Goal: Task Accomplishment & Management: Complete application form

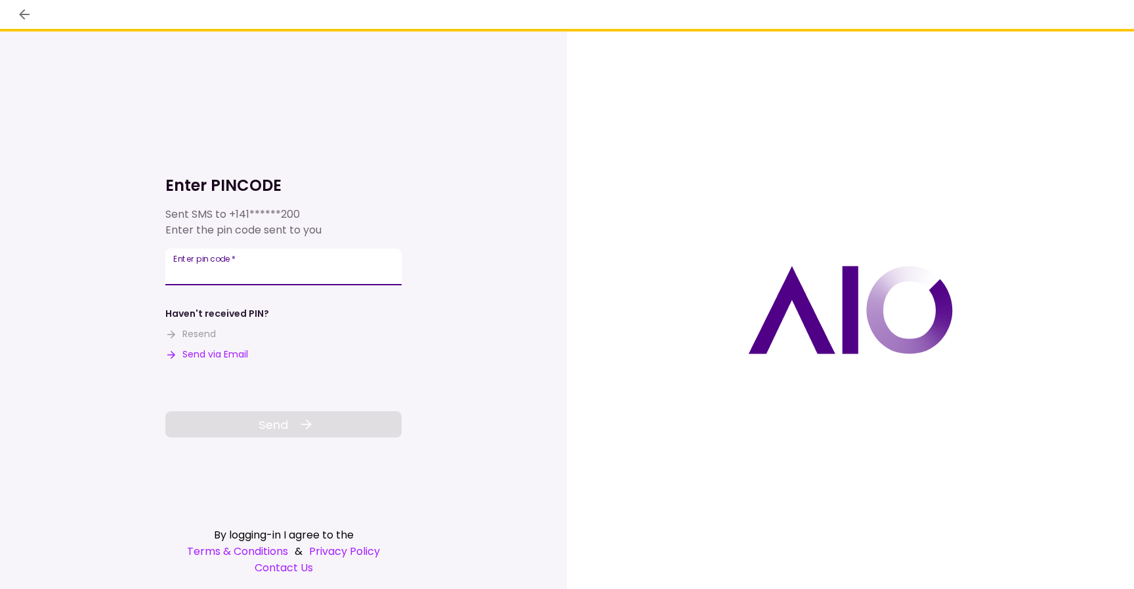
click at [290, 266] on input "Enter pin code   *" at bounding box center [283, 267] width 236 height 37
type input "******"
click at [289, 422] on button "Send" at bounding box center [283, 424] width 236 height 26
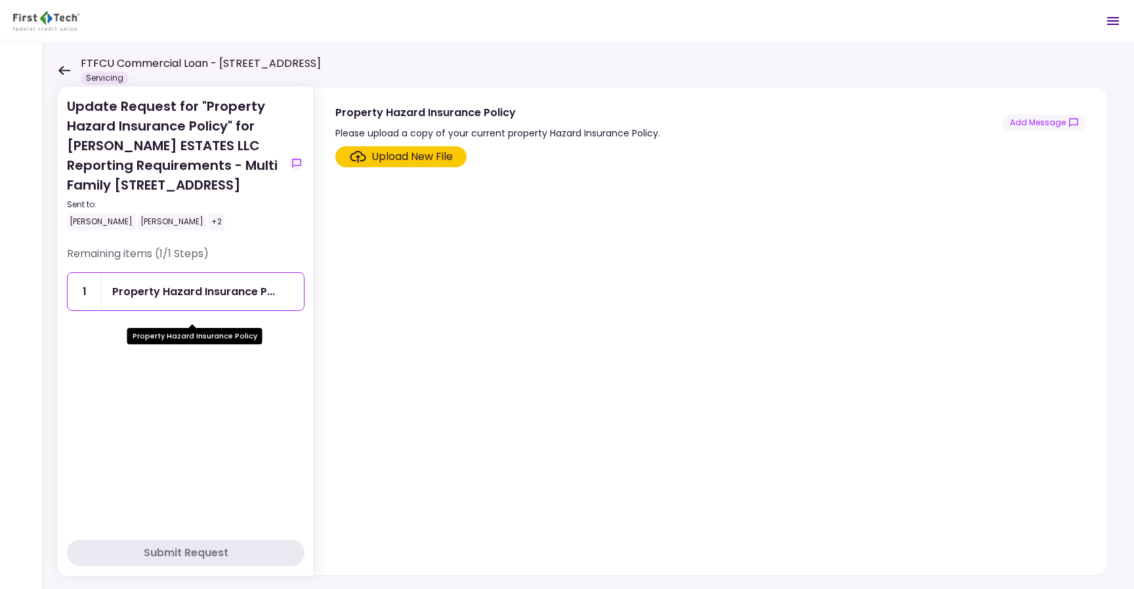
click at [237, 300] on div "Property Hazard Insurance P..." at bounding box center [193, 291] width 163 height 16
click at [226, 300] on div "Property Hazard Insurance P..." at bounding box center [193, 291] width 163 height 16
click at [398, 160] on div "Upload New File" at bounding box center [411, 157] width 81 height 16
click at [0, 0] on input "Upload New File" at bounding box center [0, 0] width 0 height 0
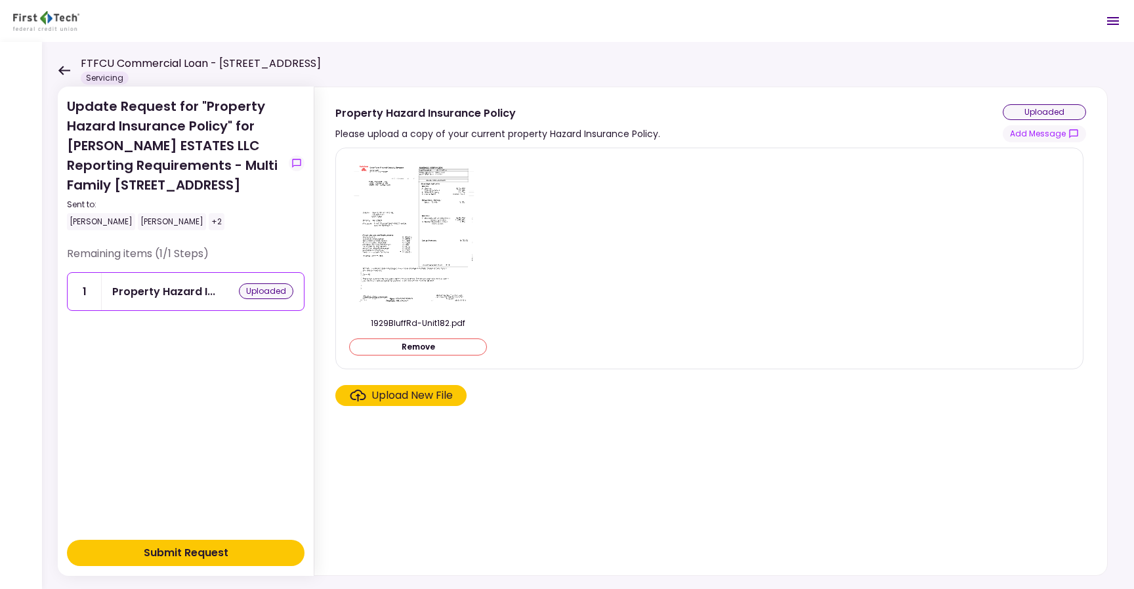
click at [237, 556] on button "Submit Request" at bounding box center [185, 553] width 237 height 26
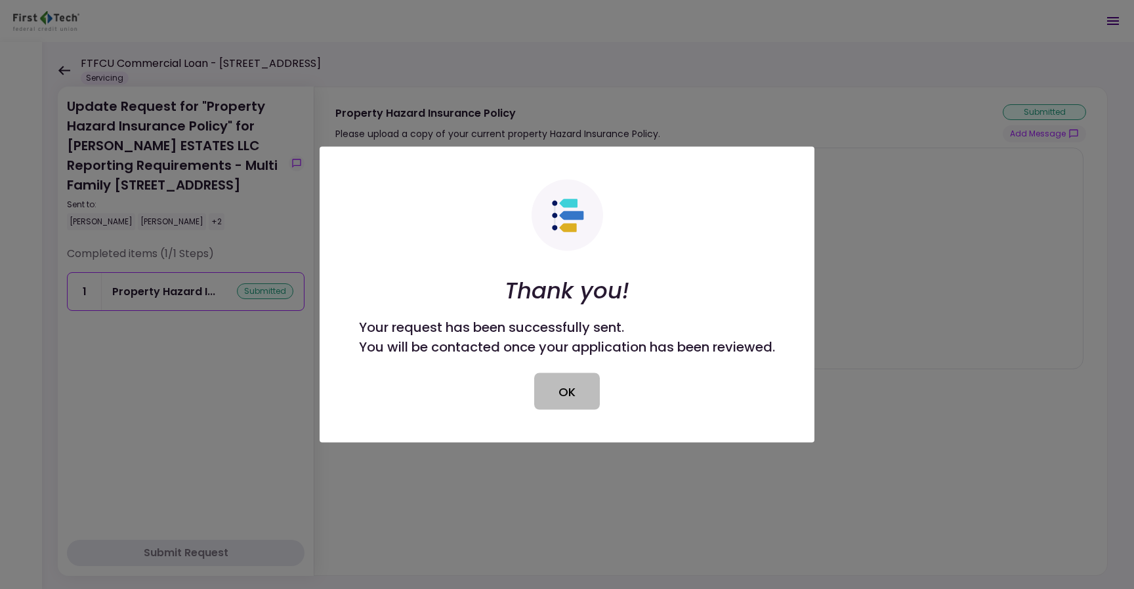
click at [567, 386] on button "OK" at bounding box center [567, 391] width 66 height 37
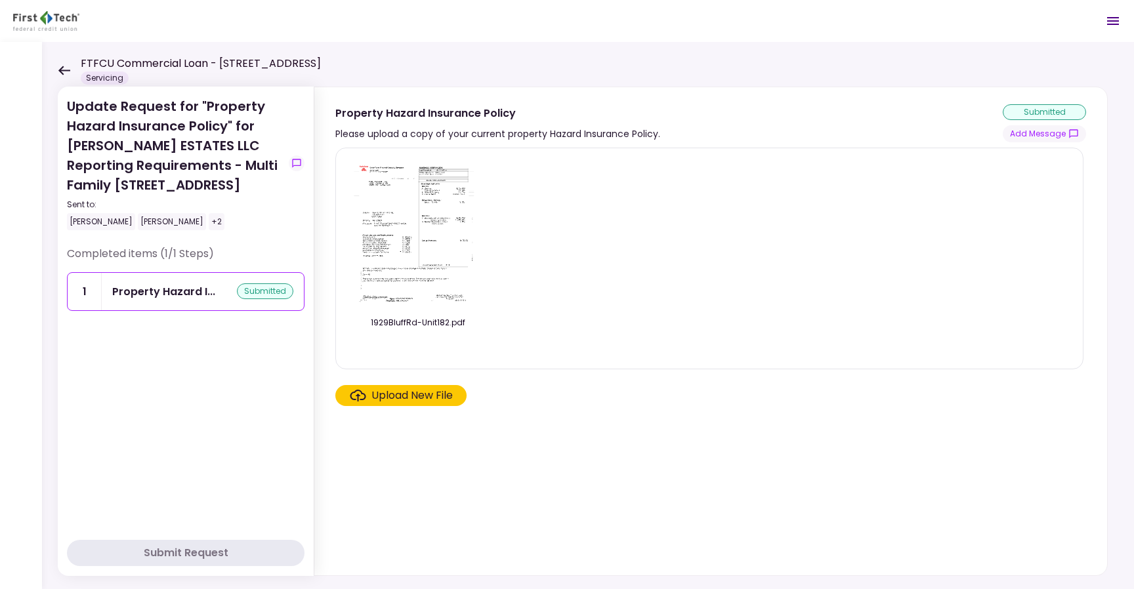
click at [61, 67] on icon at bounding box center [64, 70] width 12 height 9
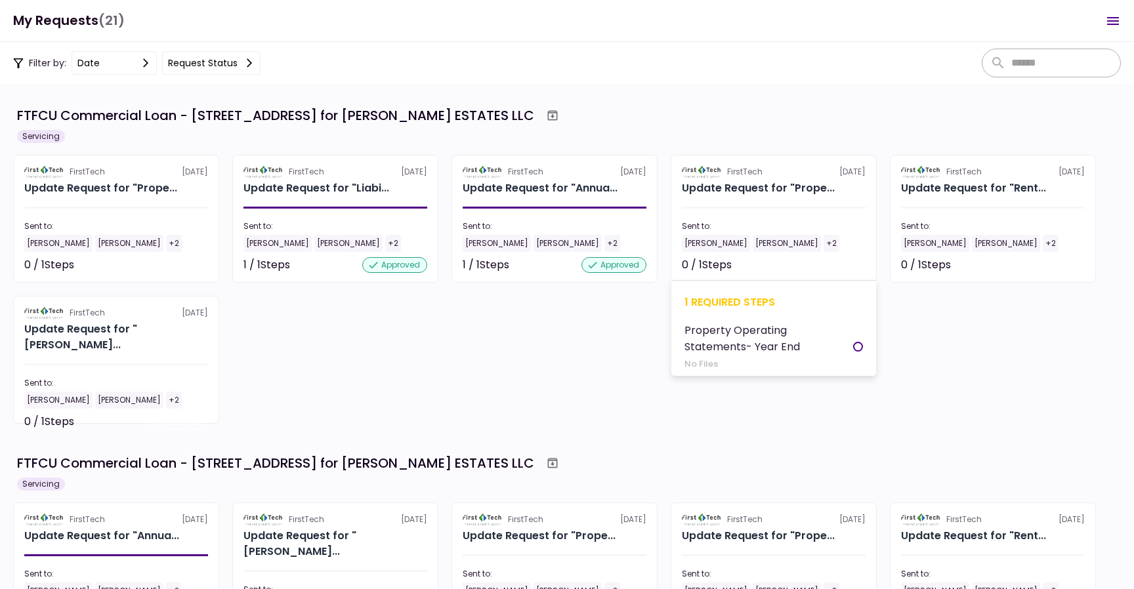
click at [769, 241] on div "[PERSON_NAME]" at bounding box center [786, 243] width 68 height 17
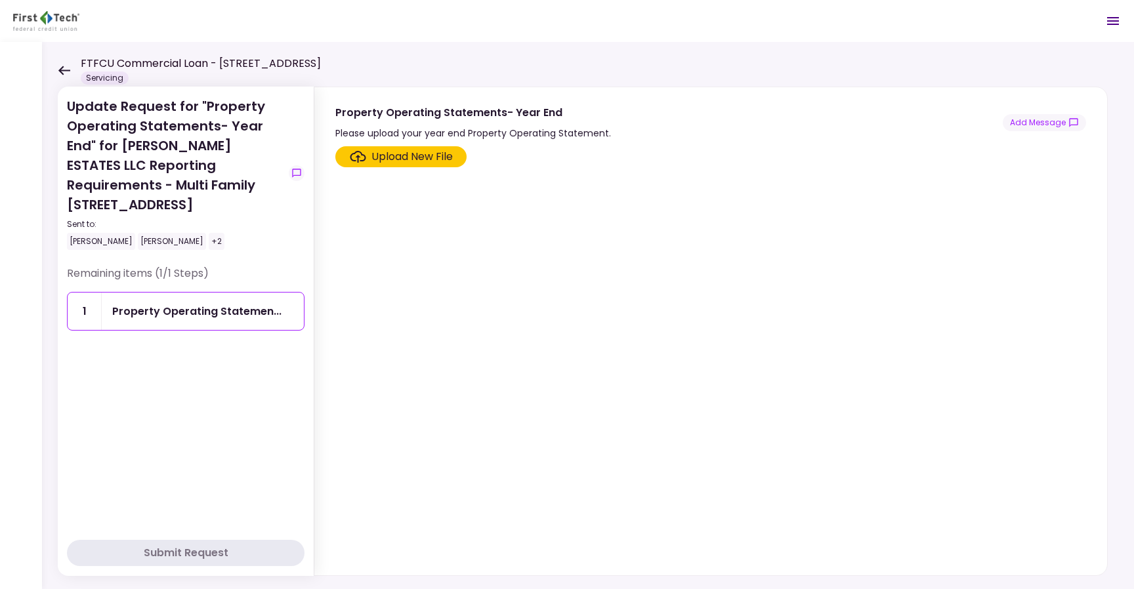
click at [64, 70] on icon at bounding box center [64, 70] width 12 height 9
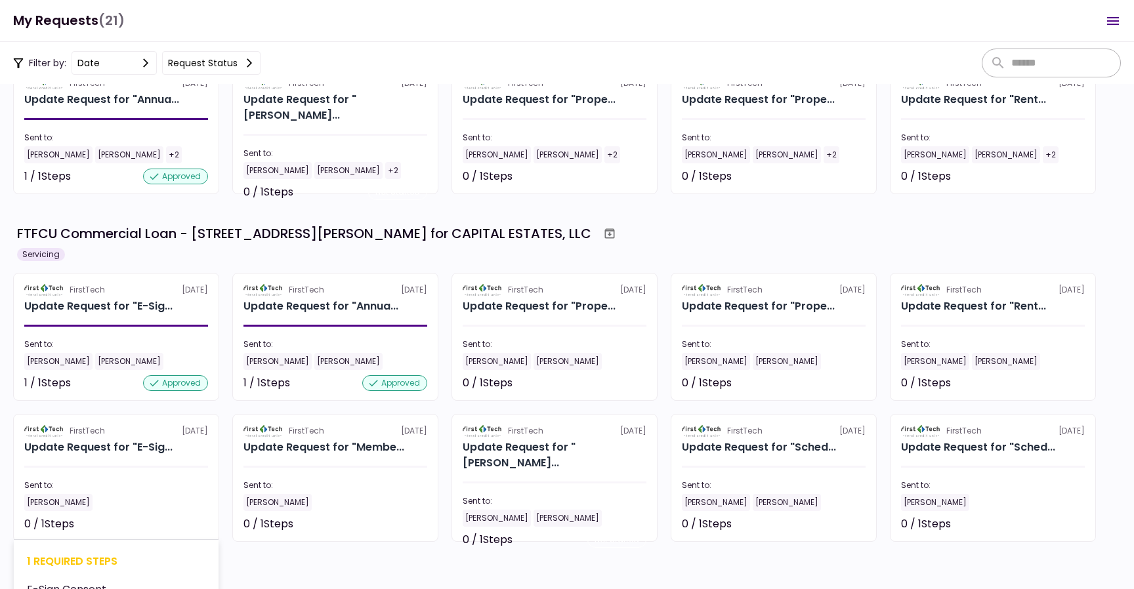
scroll to position [464, 0]
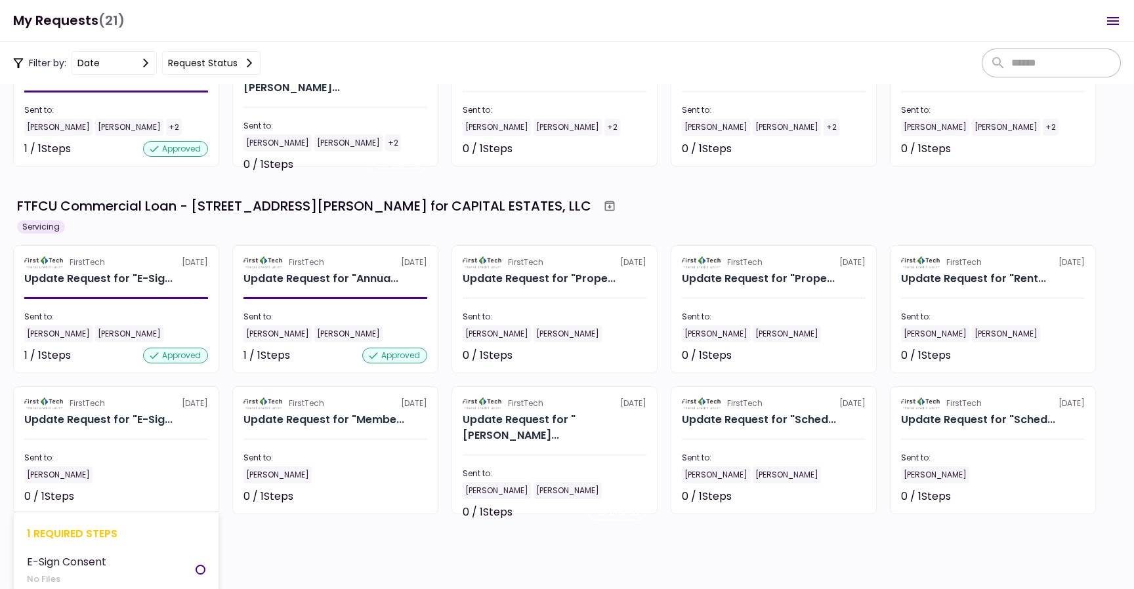
click at [120, 437] on section "FirstTech [DATE] Update Request for "E-Sig... Sent to: [PERSON_NAME] 0 / 1 Step…" at bounding box center [116, 450] width 206 height 128
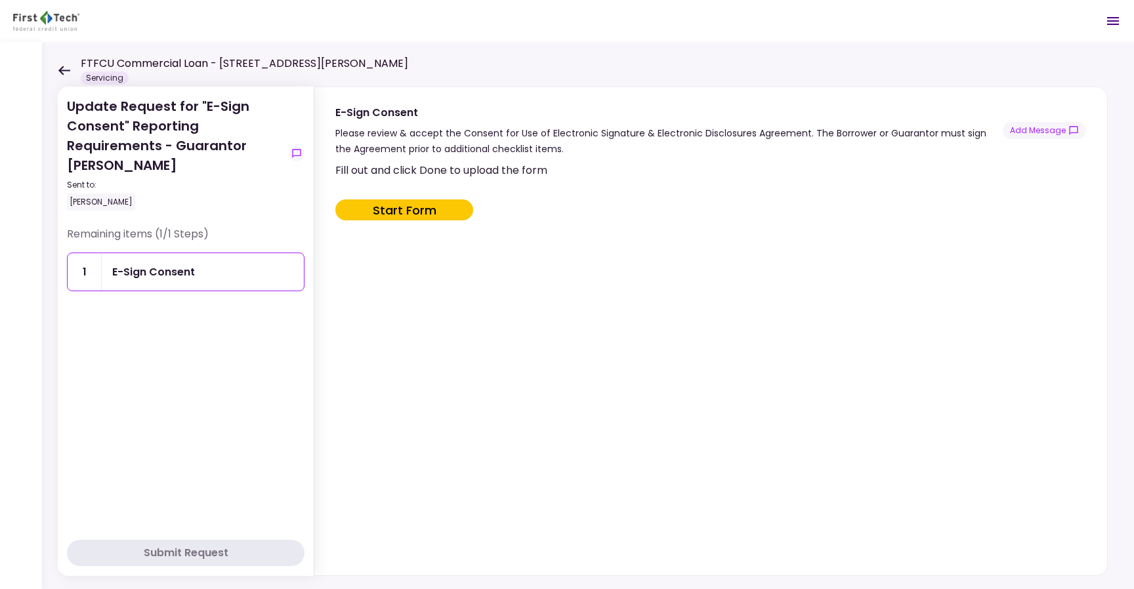
click at [408, 213] on button "Start Form" at bounding box center [404, 209] width 138 height 21
type input "***"
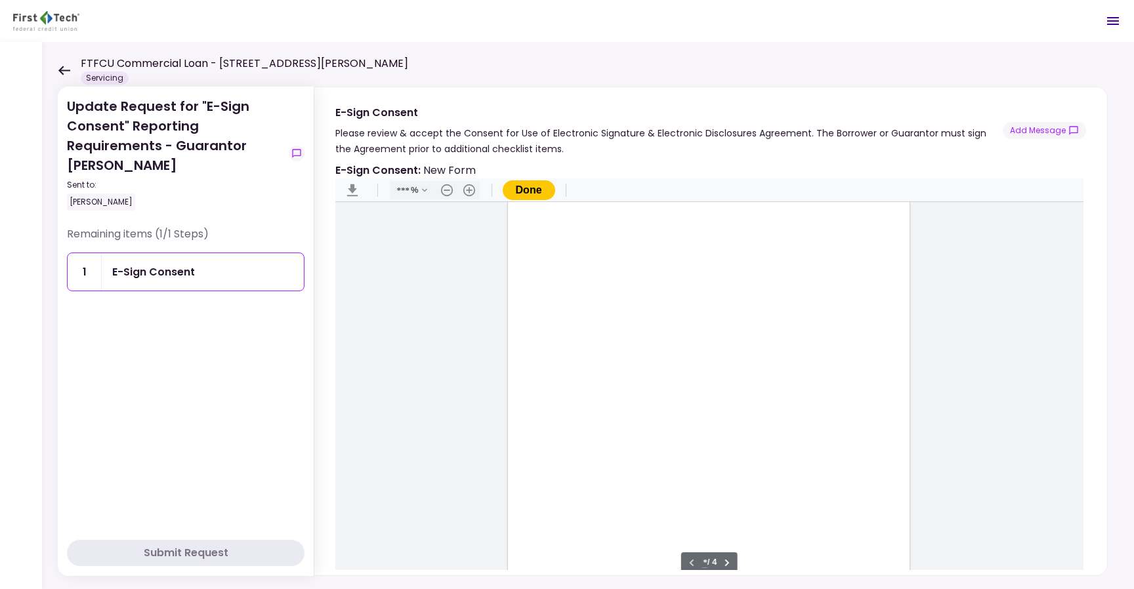
scroll to position [96, 0]
type input "*"
click at [533, 336] on div "Document Content" at bounding box center [536, 336] width 10 height 10
click at [576, 385] on div "Sign here" at bounding box center [579, 383] width 34 height 14
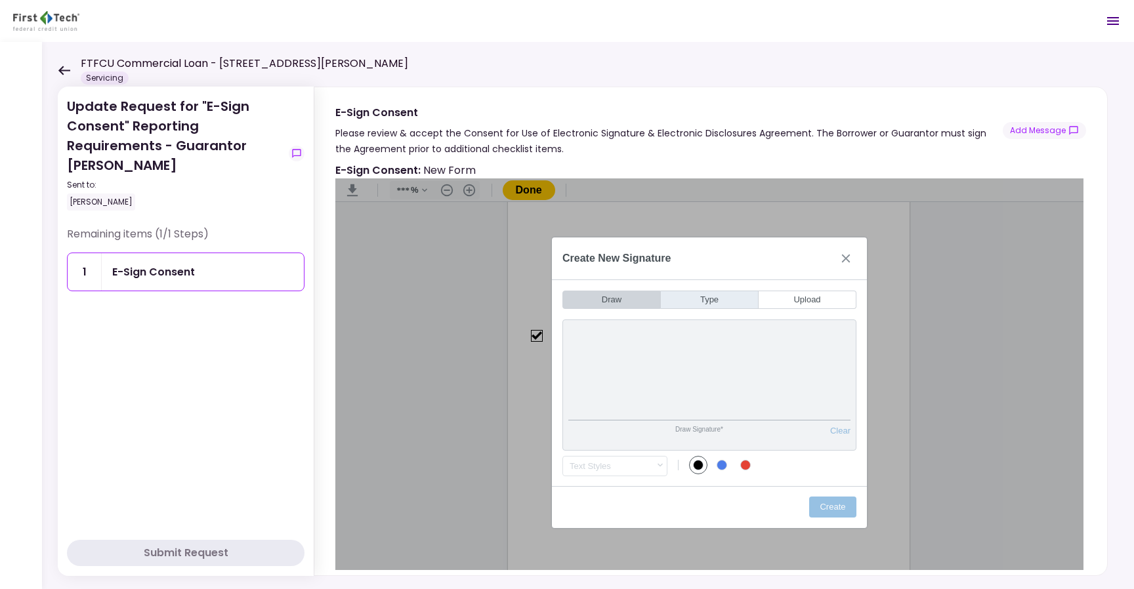
click at [707, 300] on button "Type" at bounding box center [710, 300] width 98 height 18
type input "*"
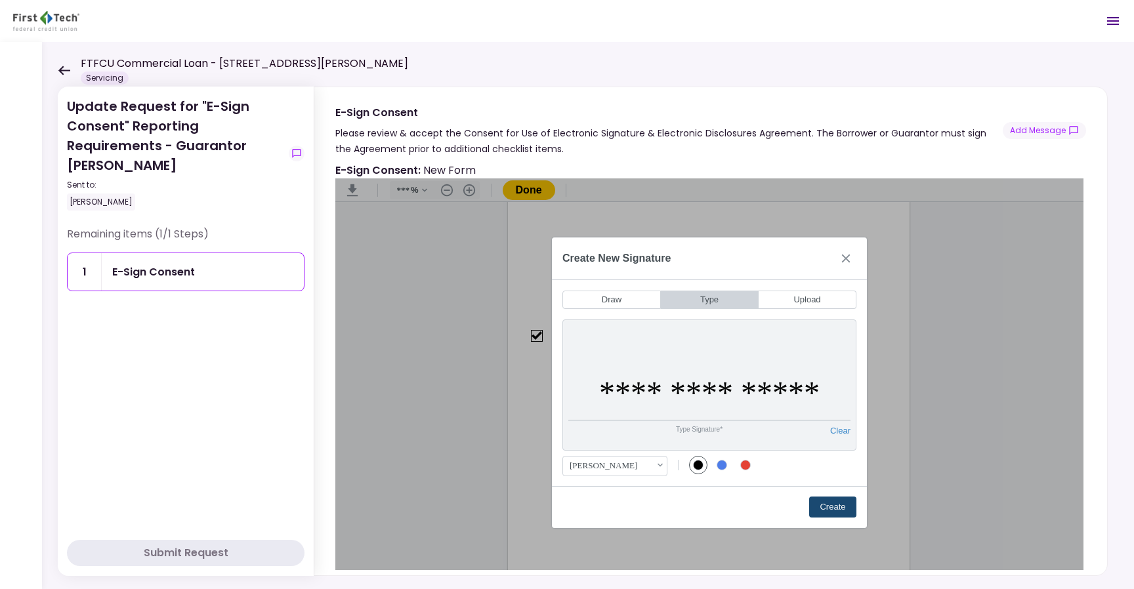
type input "**********"
click at [834, 504] on button "Create" at bounding box center [832, 507] width 47 height 21
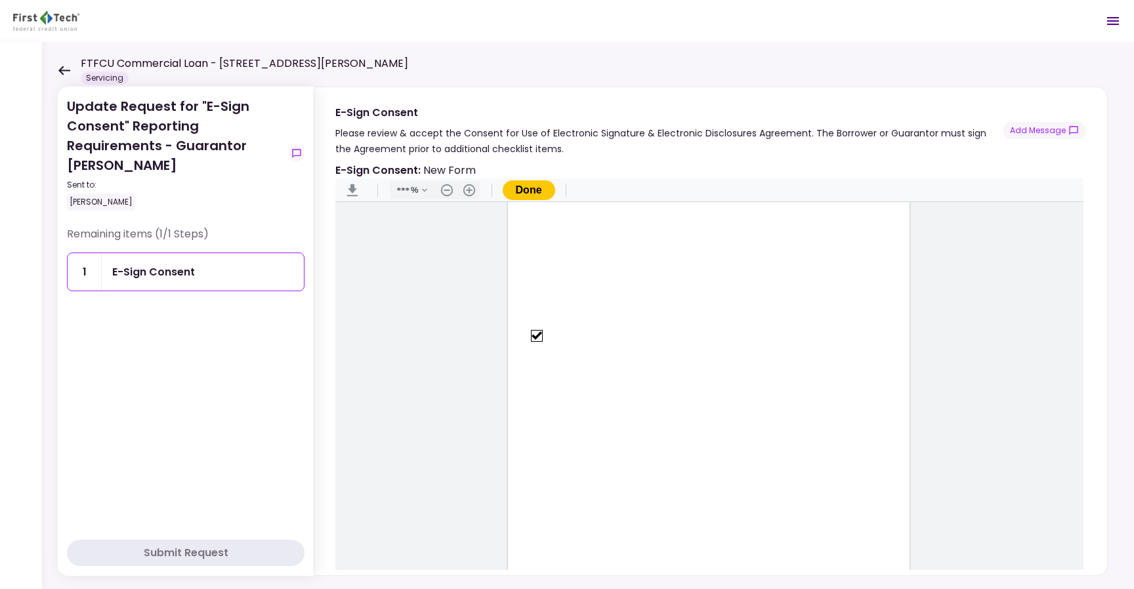
click at [531, 188] on button "Done" at bounding box center [529, 190] width 52 height 20
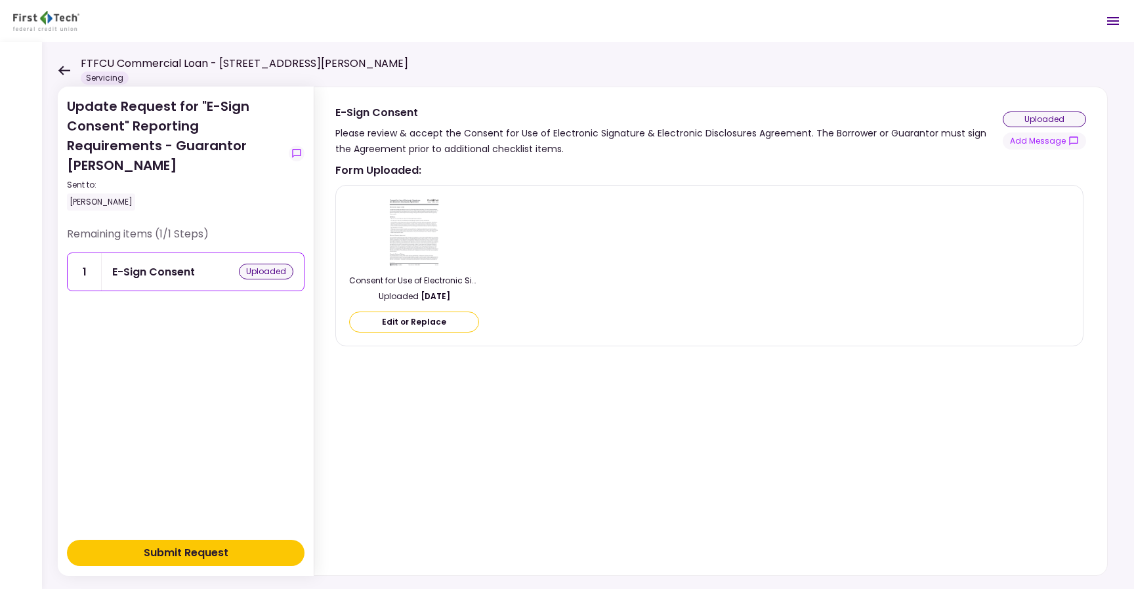
click at [189, 549] on div "Submit Request" at bounding box center [186, 553] width 85 height 16
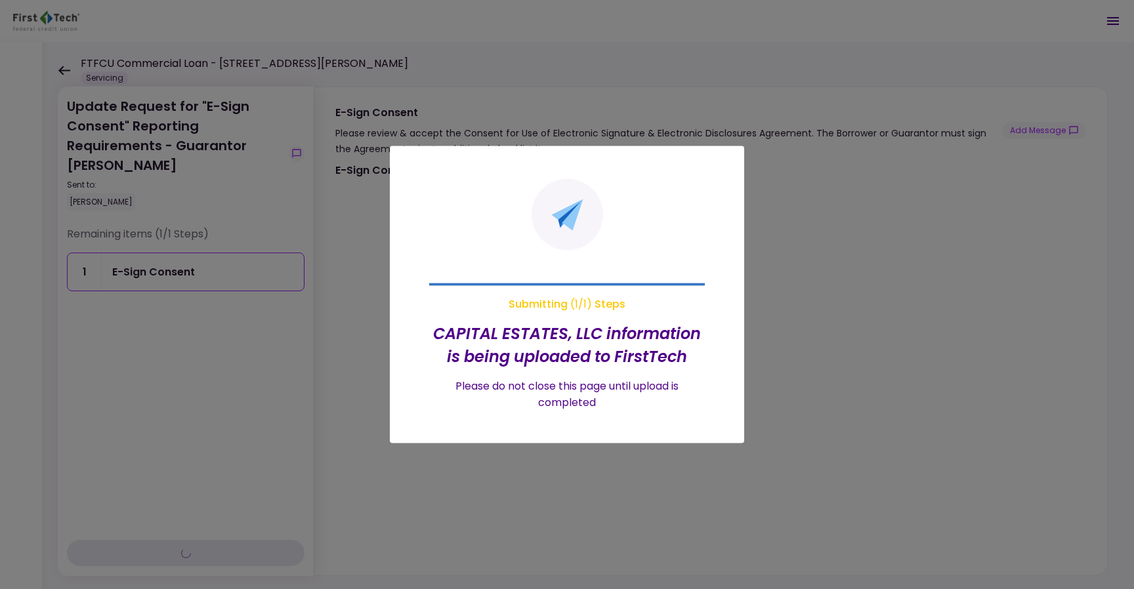
type input "***"
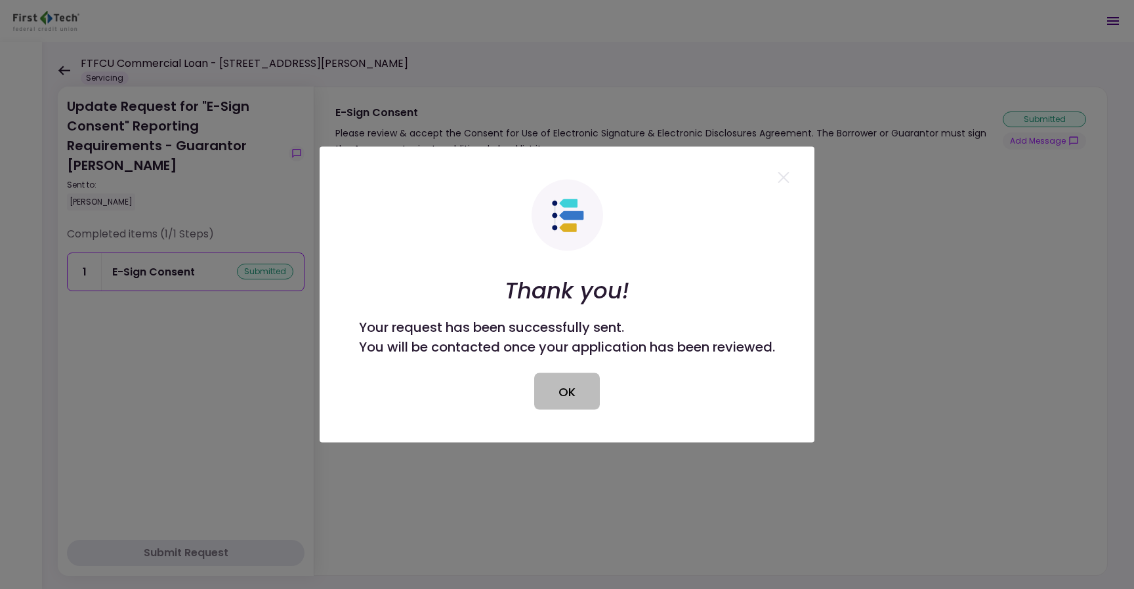
click at [585, 396] on button "OK" at bounding box center [567, 391] width 66 height 37
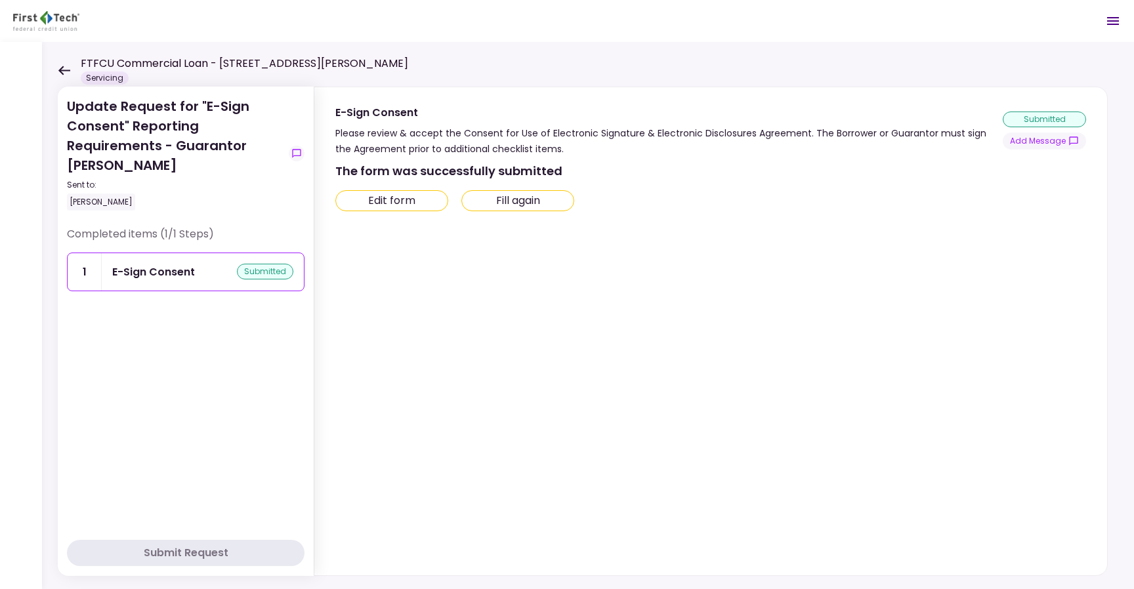
click at [61, 71] on icon at bounding box center [64, 71] width 12 height 10
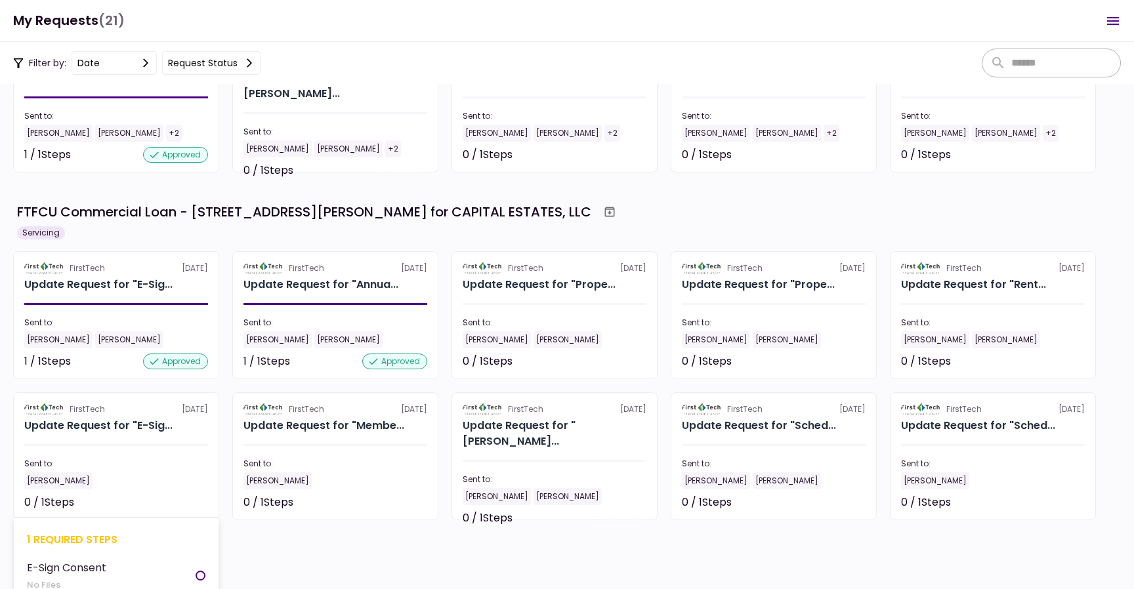
scroll to position [464, 0]
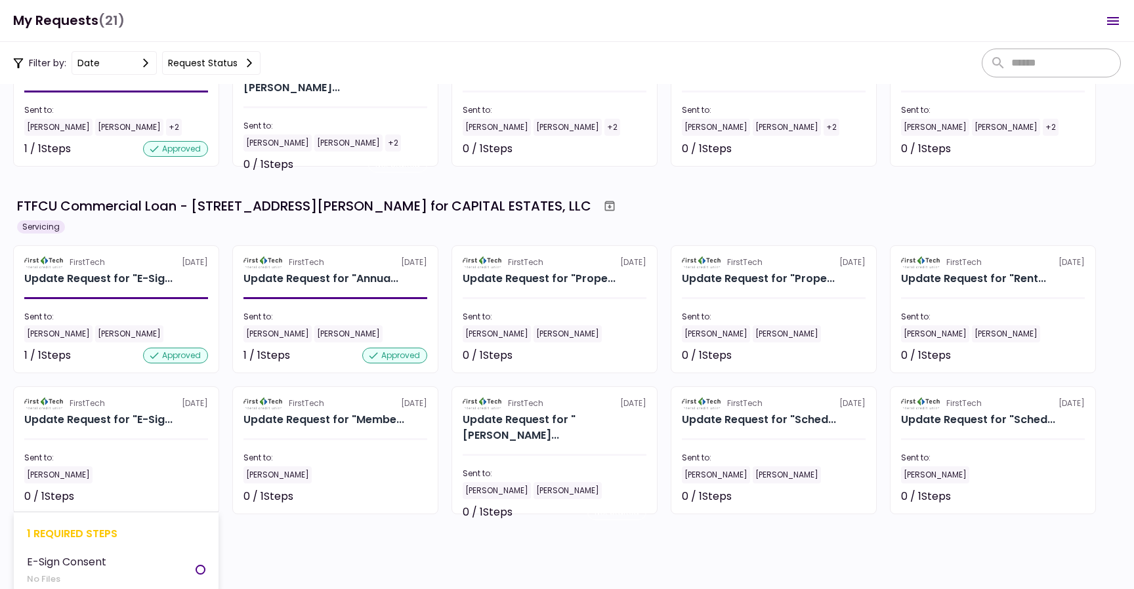
click at [138, 471] on div "[PERSON_NAME]" at bounding box center [116, 474] width 184 height 17
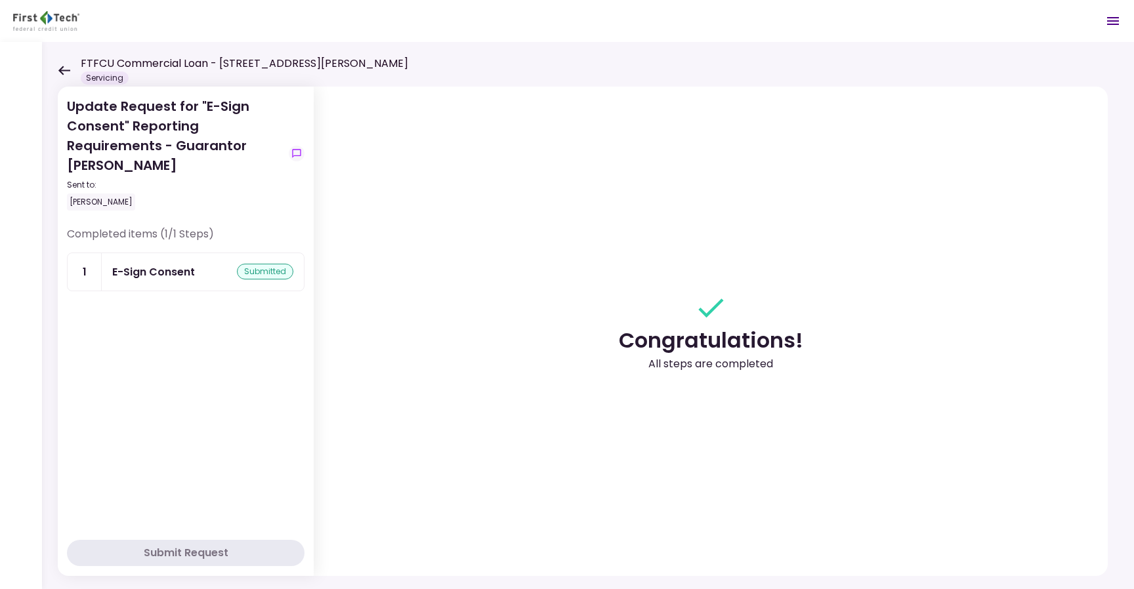
click at [61, 70] on icon at bounding box center [64, 70] width 12 height 9
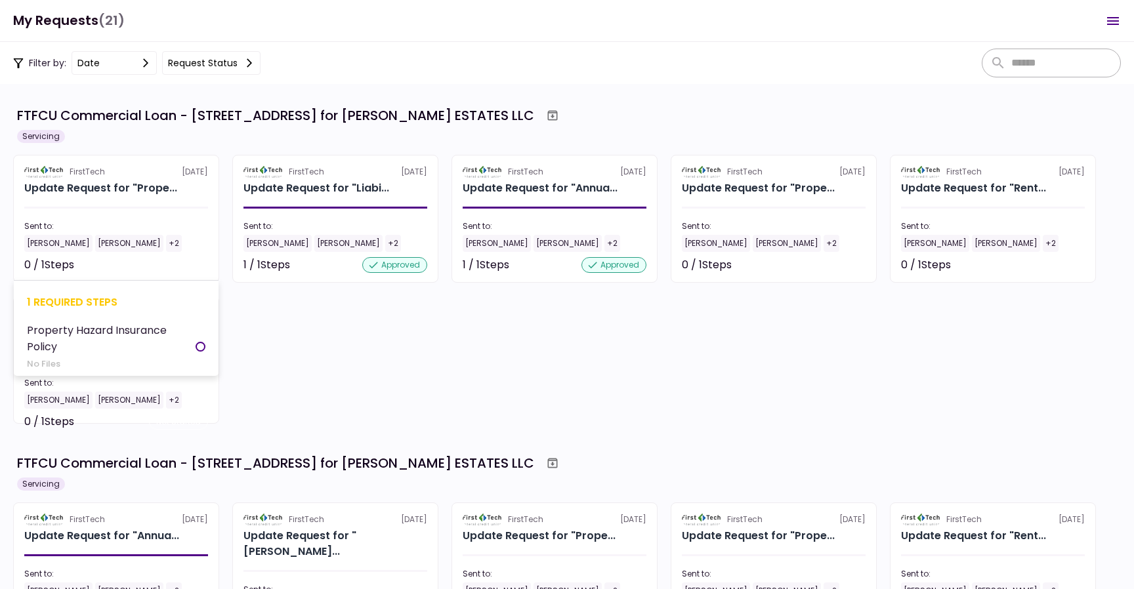
click at [146, 197] on section "FirstTech [DATE] Update Request for "Prope... Sent to: [PERSON_NAME] [PERSON_NA…" at bounding box center [116, 219] width 206 height 128
